Goal: Information Seeking & Learning: Learn about a topic

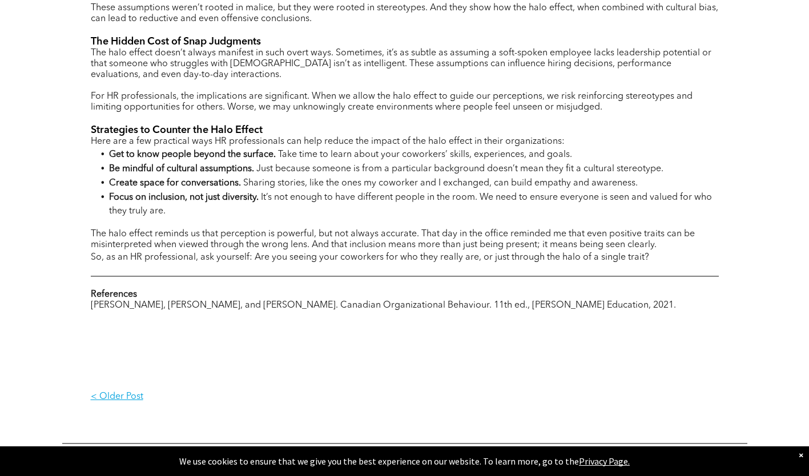
scroll to position [829, 0]
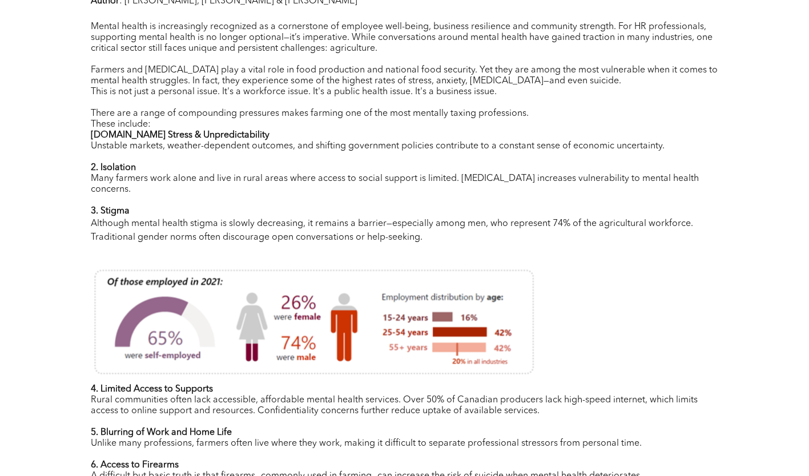
scroll to position [517, 0]
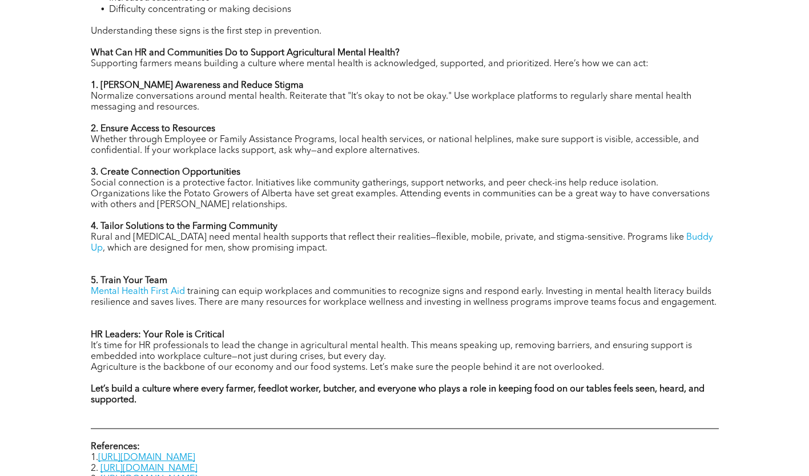
scroll to position [1342, 0]
